Goal: Task Accomplishment & Management: Manage account settings

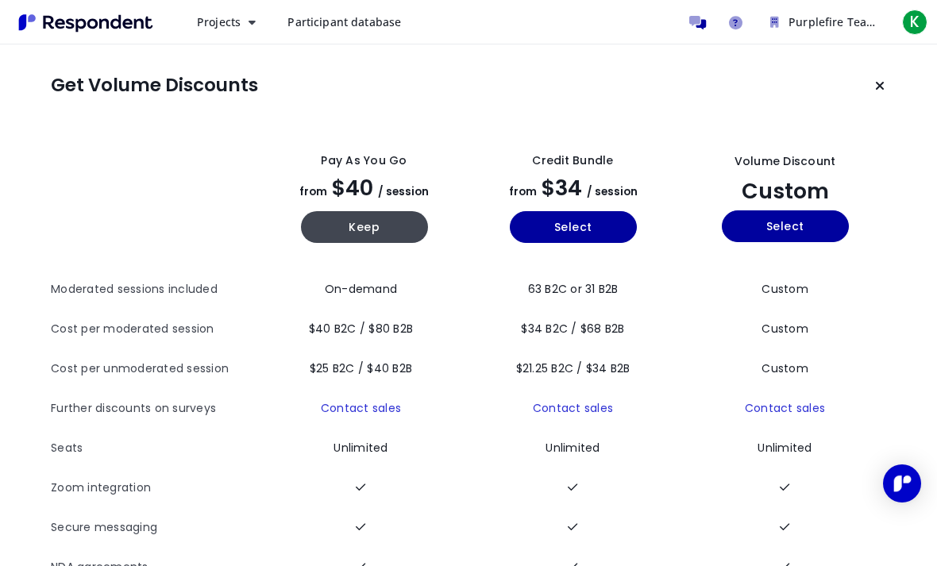
click at [420, 235] on button "Keep" at bounding box center [364, 227] width 127 height 32
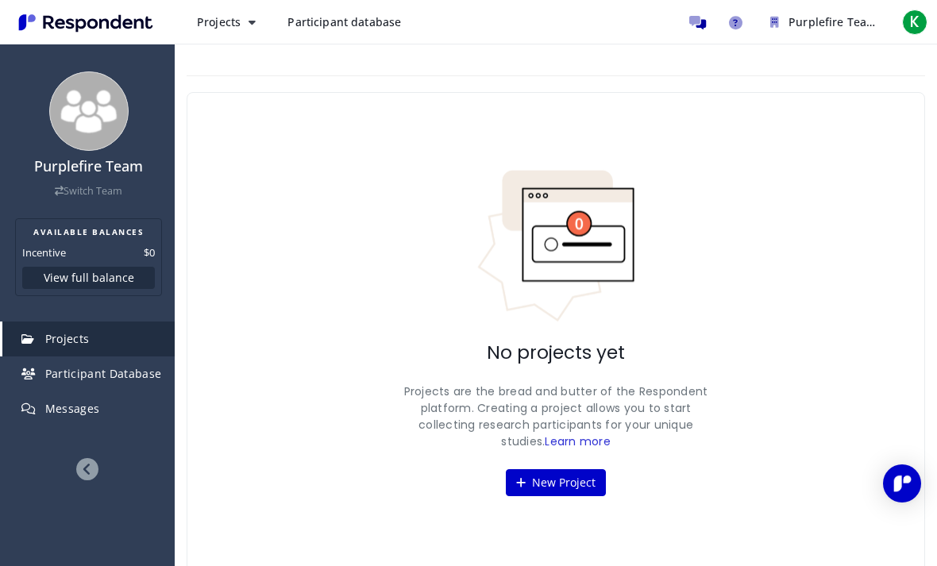
scroll to position [10, 0]
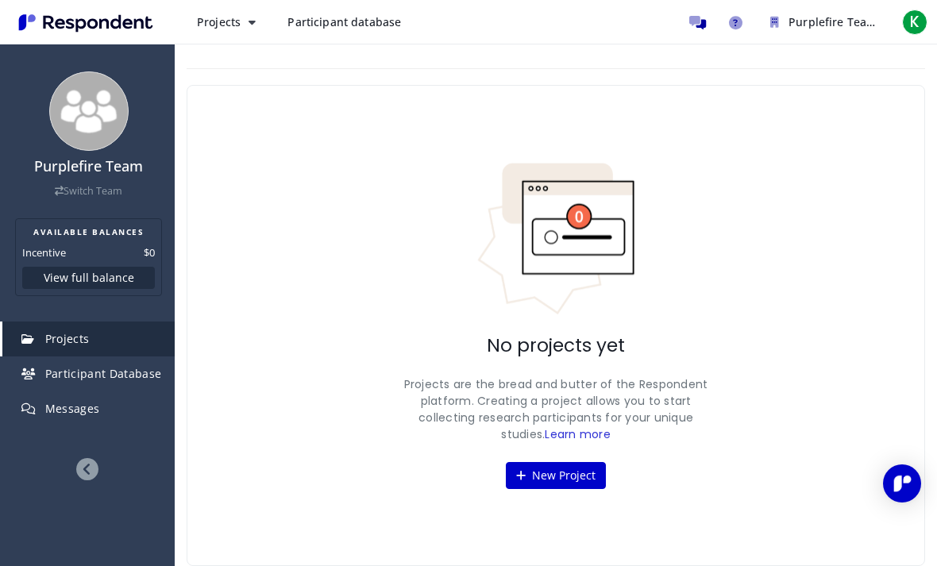
click at [920, 27] on span "K" at bounding box center [914, 22] width 25 height 25
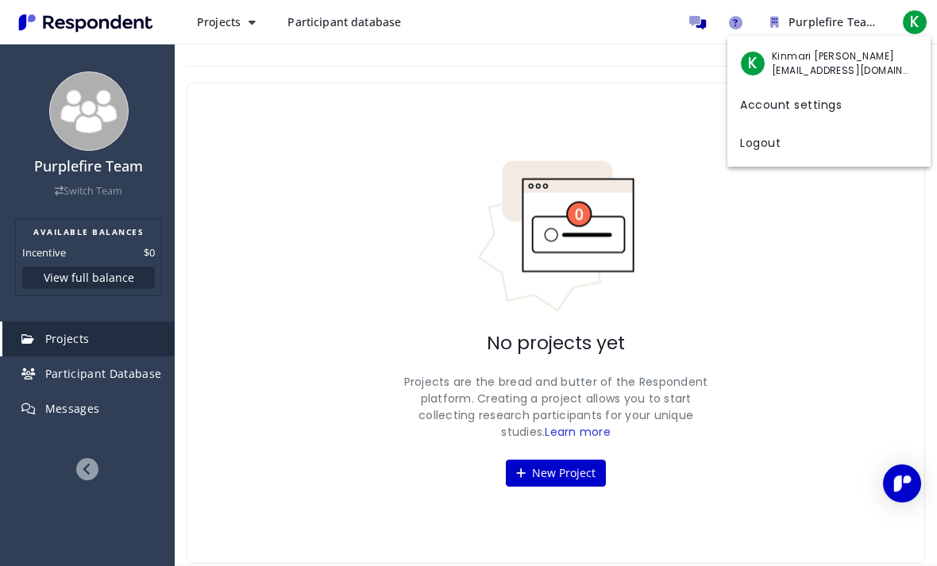
click at [49, 284] on md-backdrop at bounding box center [468, 288] width 937 height 576
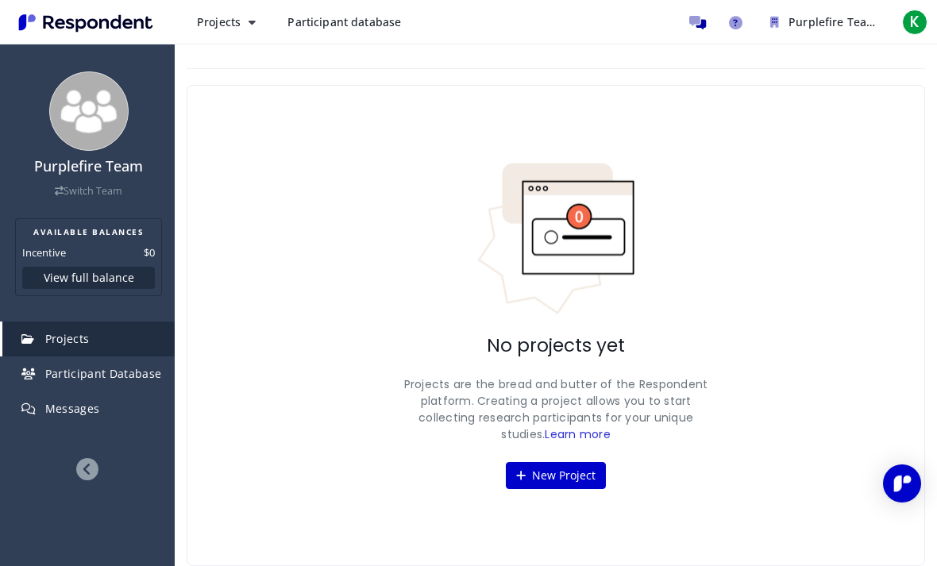
click at [56, 285] on button "View full balance" at bounding box center [88, 278] width 133 height 22
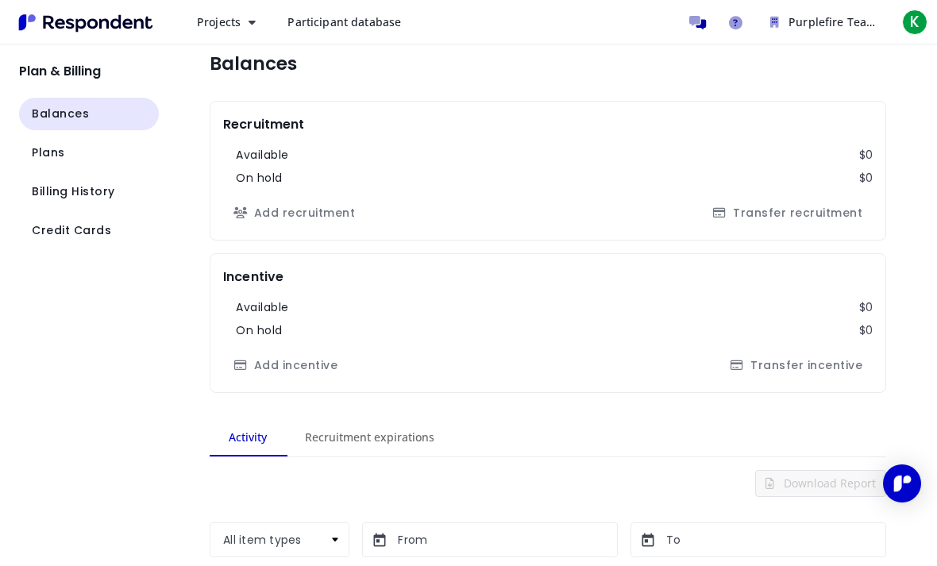
scroll to position [15, 0]
click at [77, 191] on span "Billing History" at bounding box center [73, 191] width 83 height 17
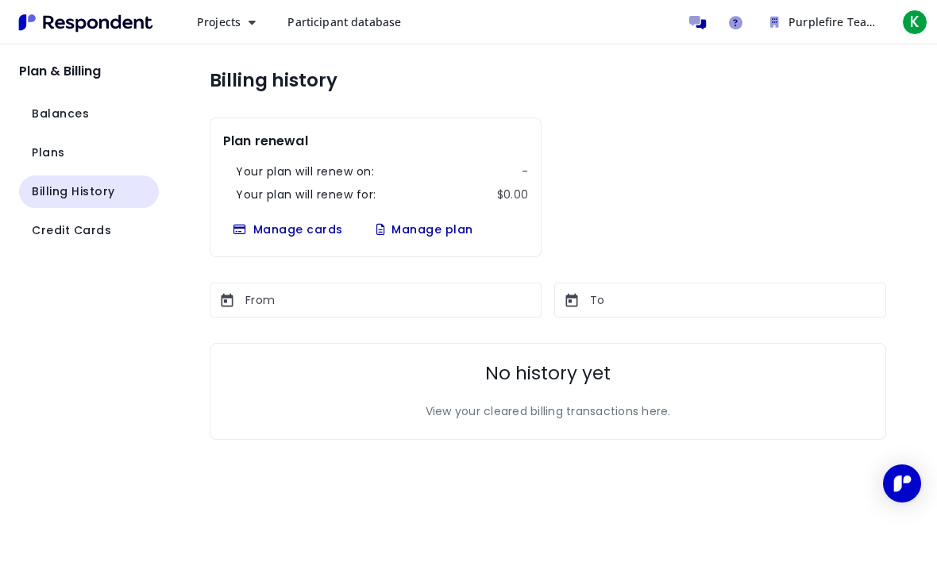
click at [270, 225] on button "Manage cards" at bounding box center [288, 230] width 130 height 28
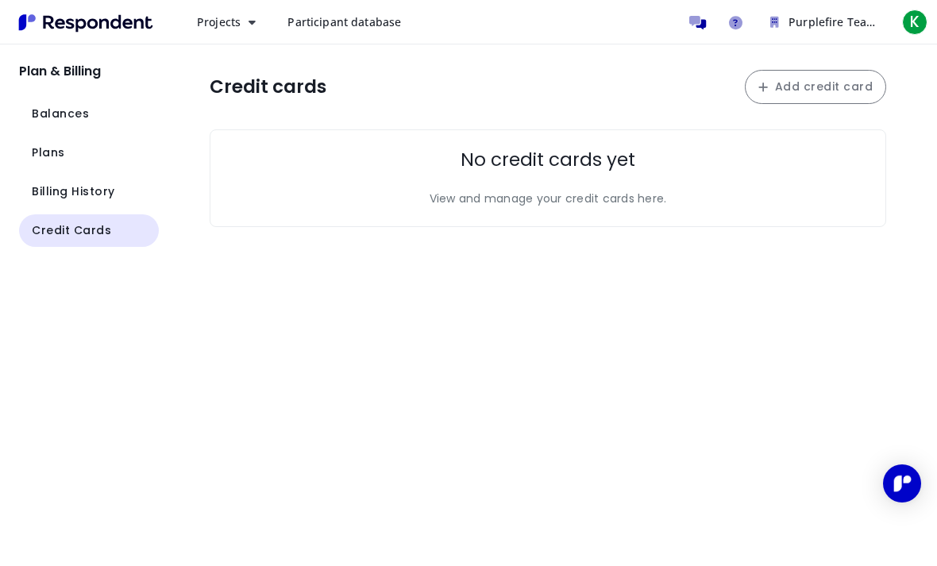
click at [102, 225] on span "Credit Cards" at bounding box center [71, 230] width 79 height 17
click at [110, 188] on span "Billing History" at bounding box center [73, 191] width 83 height 17
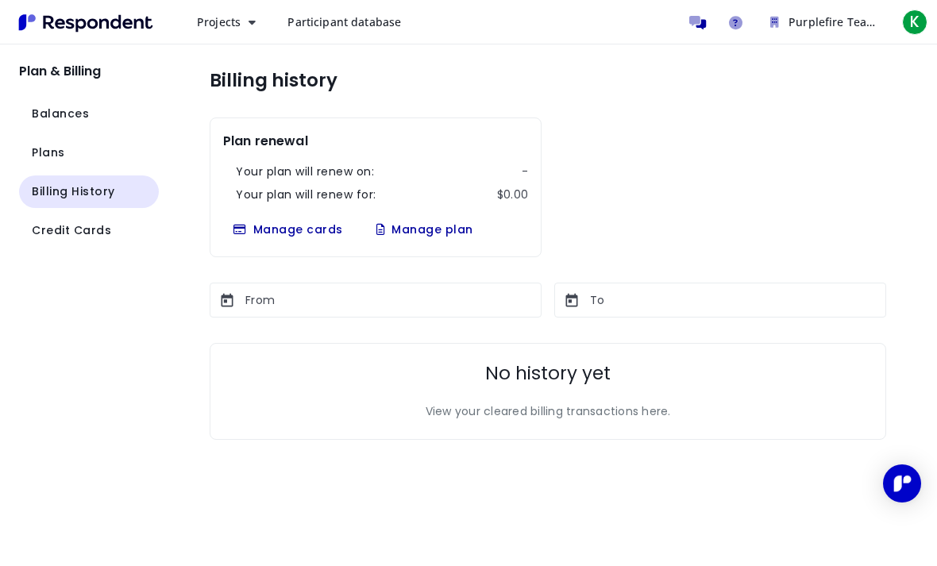
click at [248, 216] on button "Manage cards" at bounding box center [288, 230] width 130 height 28
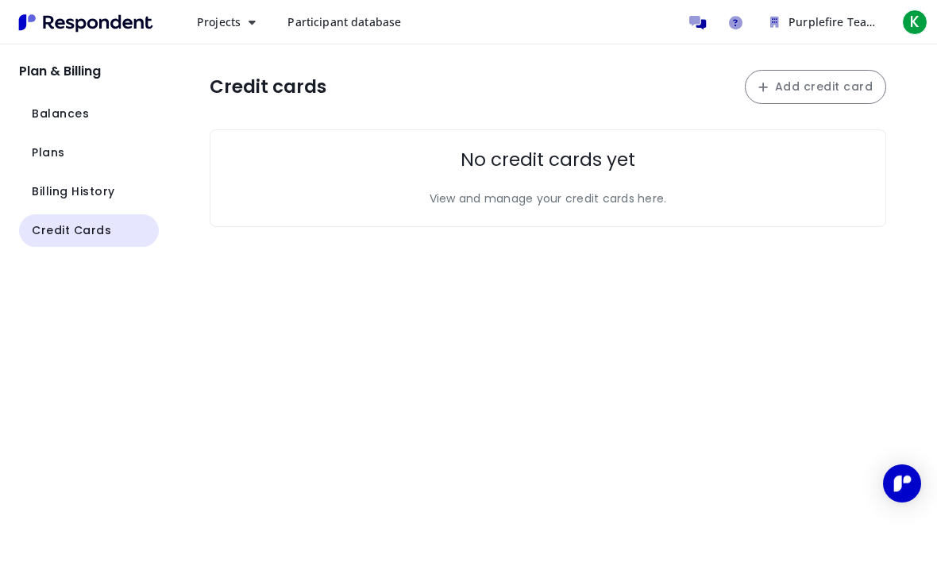
click at [874, 76] on button "Add credit card" at bounding box center [815, 87] width 141 height 34
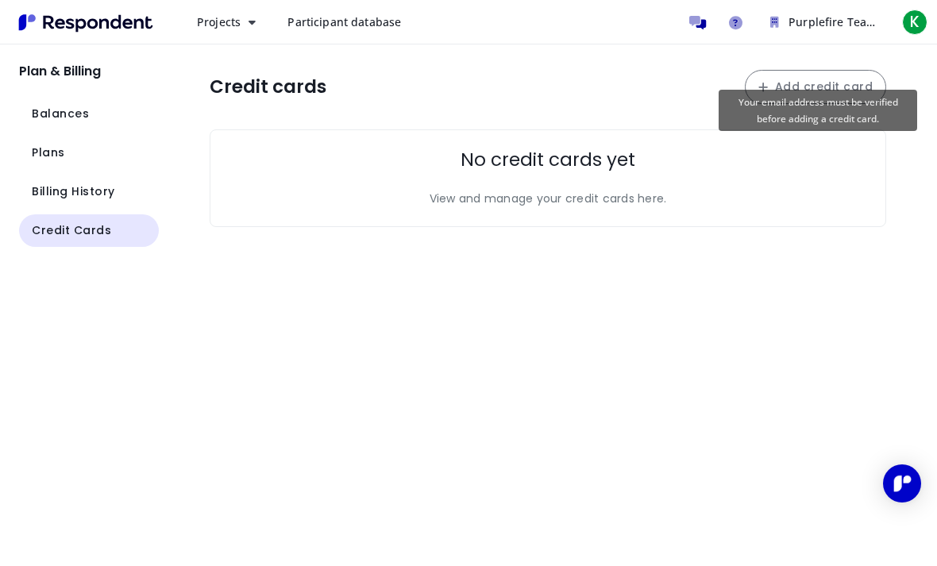
click at [117, 184] on button "Billing History" at bounding box center [89, 191] width 140 height 33
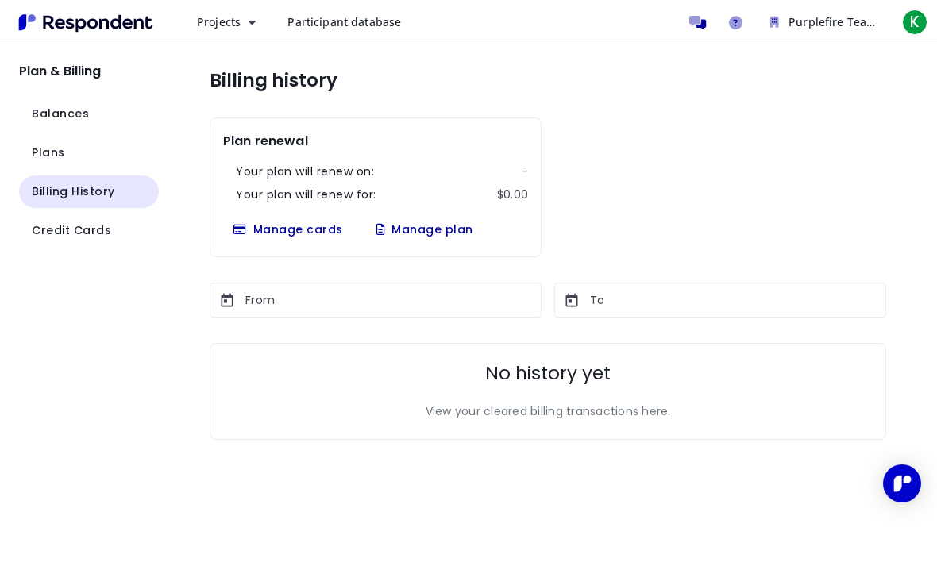
click at [89, 141] on button "Plans" at bounding box center [89, 153] width 140 height 33
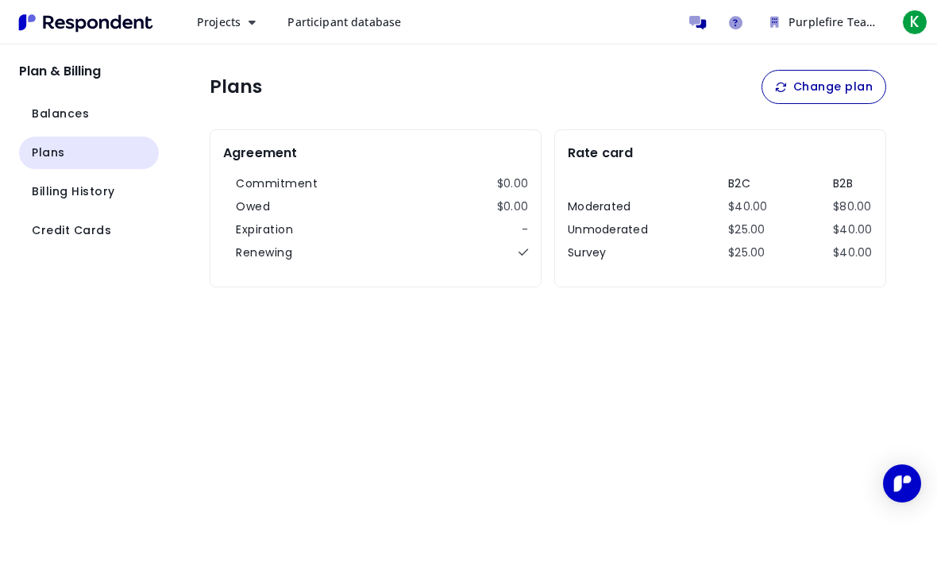
click at [96, 101] on button "Balances" at bounding box center [89, 114] width 140 height 33
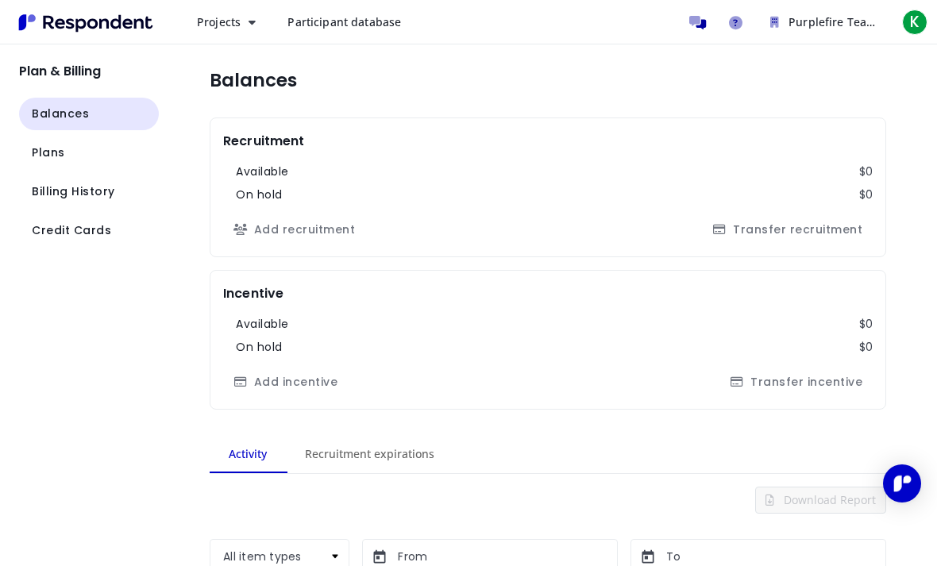
click at [223, 33] on button "Projects" at bounding box center [226, 22] width 84 height 29
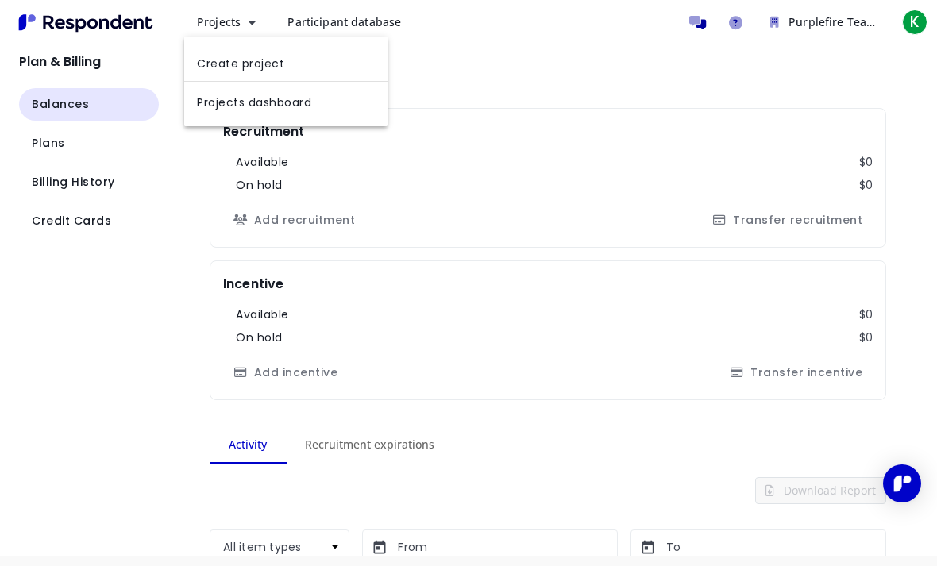
click at [318, 26] on md-backdrop at bounding box center [468, 288] width 937 height 576
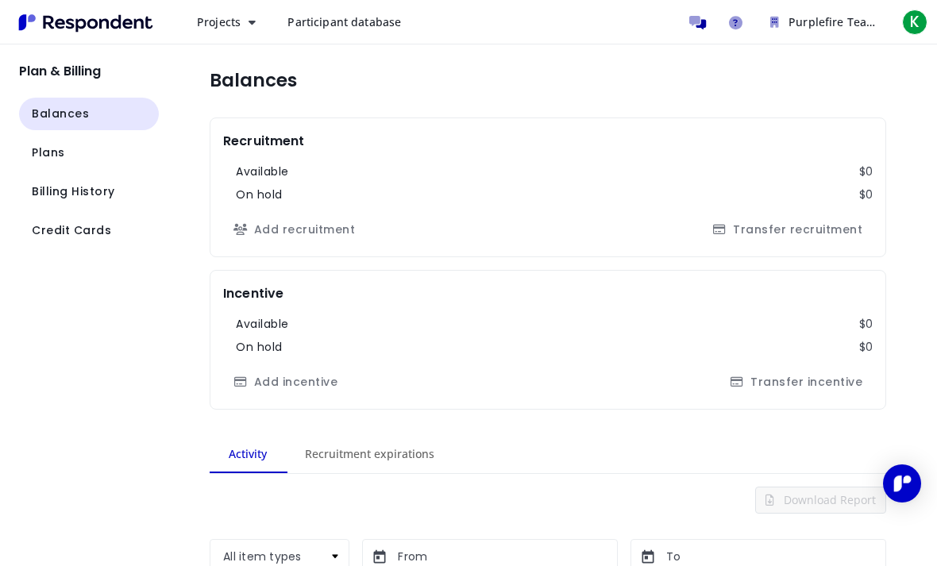
scroll to position [10, 0]
click at [83, 33] on img "Main navigation" at bounding box center [86, 23] width 146 height 26
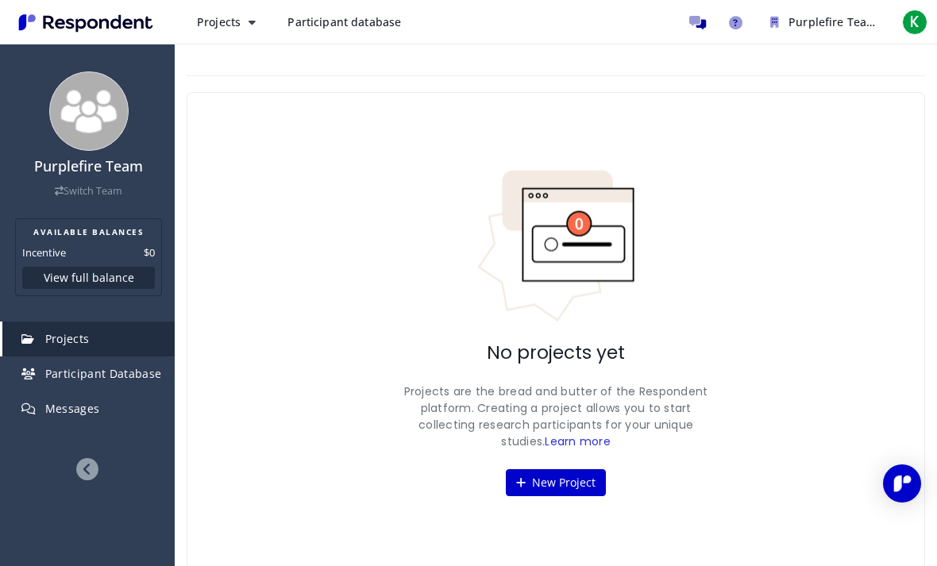
click at [39, 19] on img "Main navigation" at bounding box center [86, 23] width 146 height 26
click at [584, 494] on button "New Project" at bounding box center [556, 482] width 100 height 27
click at [568, 483] on button "New Project" at bounding box center [556, 482] width 100 height 27
click at [560, 449] on link "Learn more" at bounding box center [578, 441] width 66 height 16
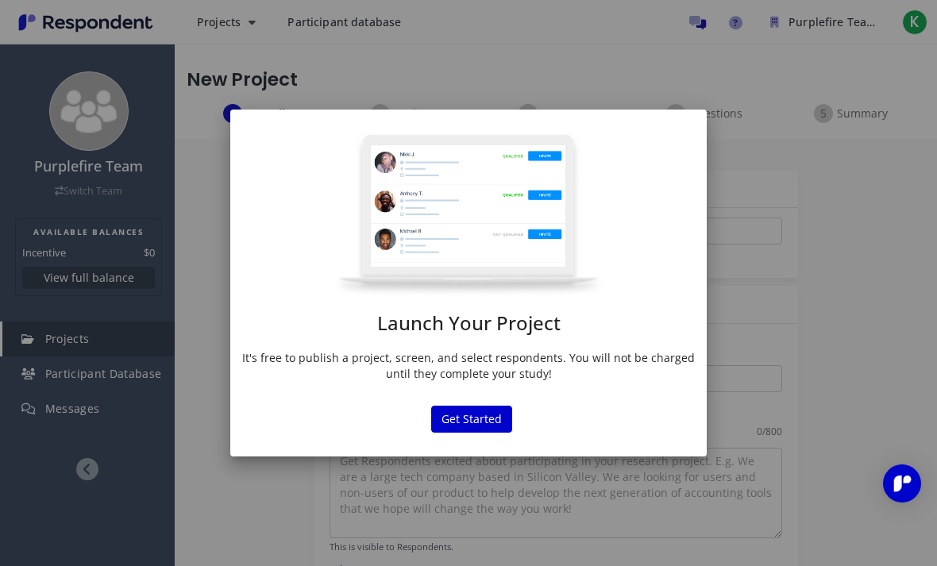
click at [508, 406] on button "Get Started" at bounding box center [471, 419] width 81 height 27
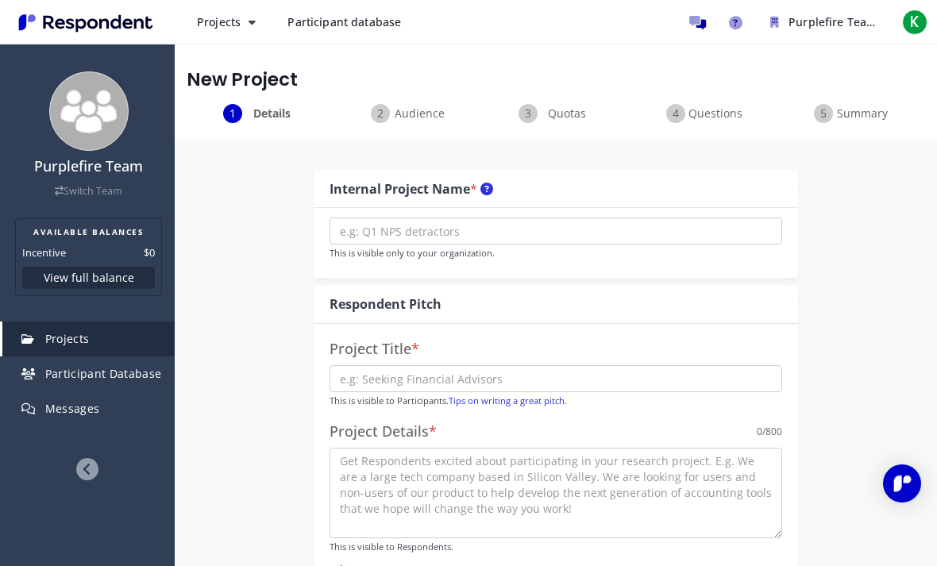
click at [87, 194] on link "Switch Team" at bounding box center [88, 190] width 67 height 13
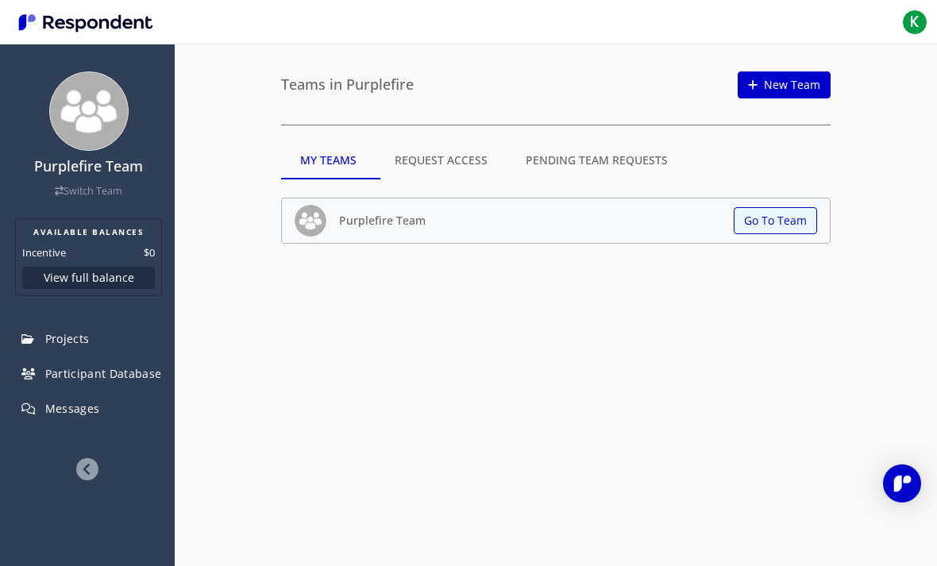
click at [456, 176] on md-tab-item "Request Access" at bounding box center [441, 160] width 131 height 38
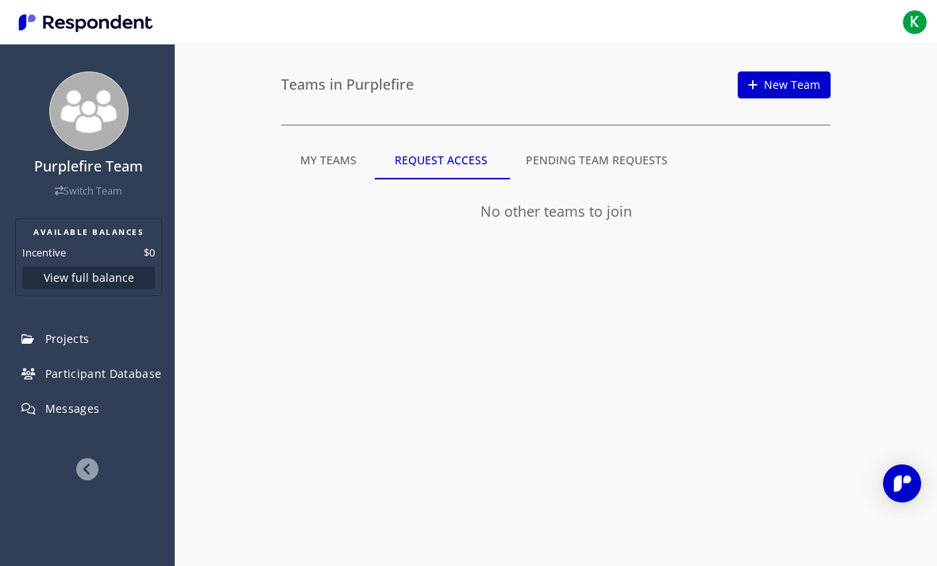
click at [628, 152] on md-tab-item "Pending Team Requests" at bounding box center [596, 160] width 180 height 38
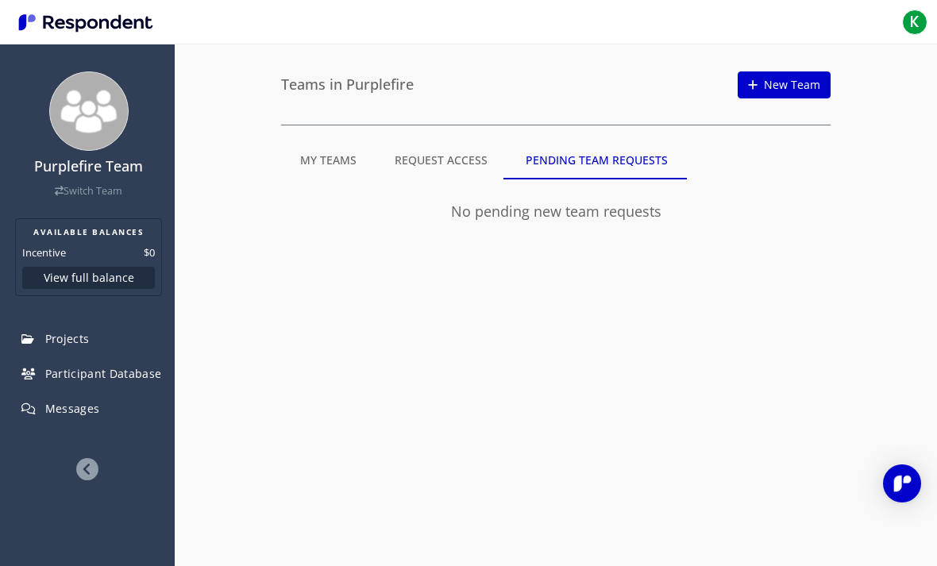
click at [341, 155] on md-tab-item "My Teams" at bounding box center [328, 160] width 94 height 38
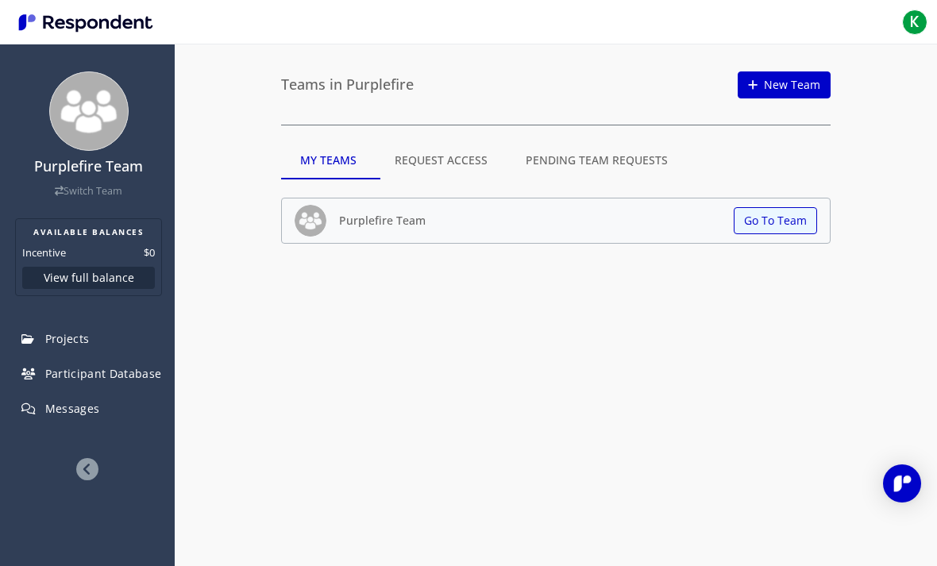
click at [56, 29] on img "Main navigation" at bounding box center [86, 23] width 146 height 26
click at [807, 88] on link "New Team" at bounding box center [784, 84] width 93 height 27
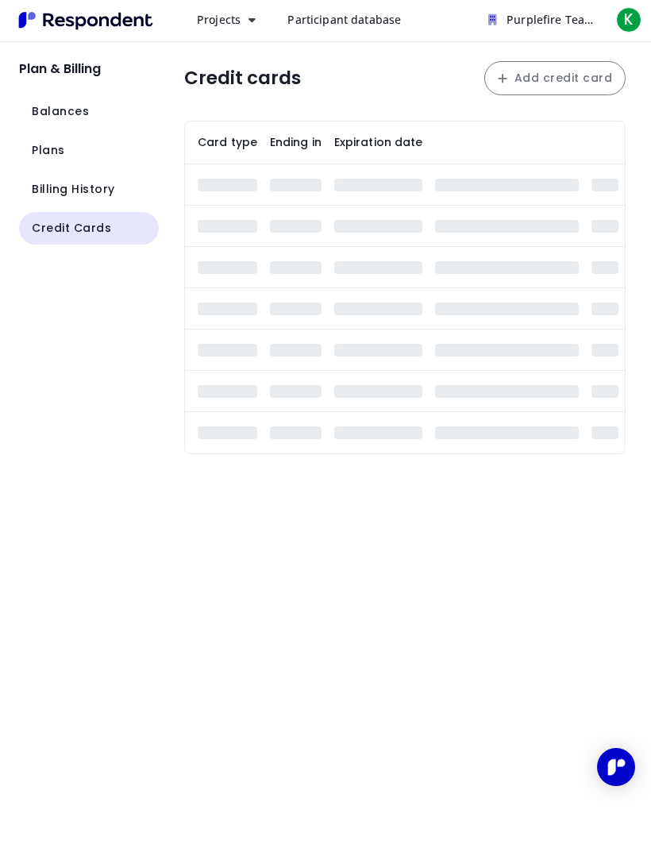
scroll to position [2, 0]
